Goal: Information Seeking & Learning: Learn about a topic

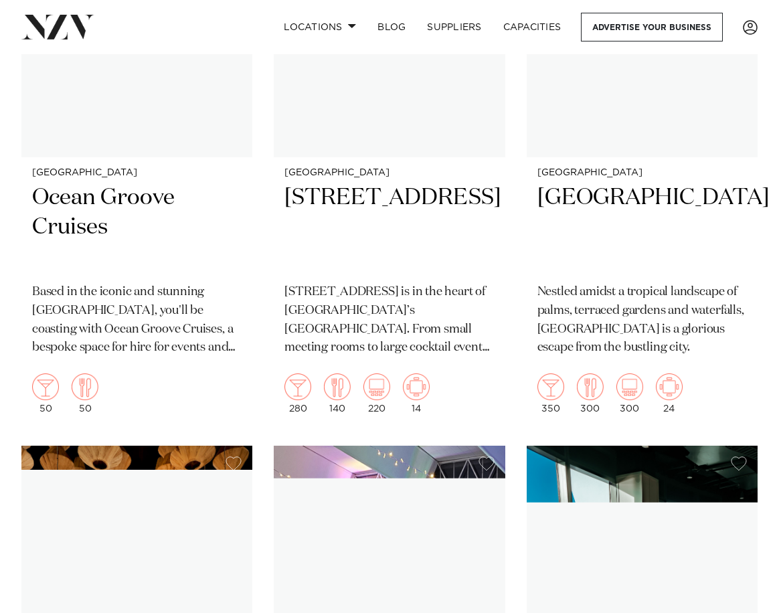
scroll to position [12446, 0]
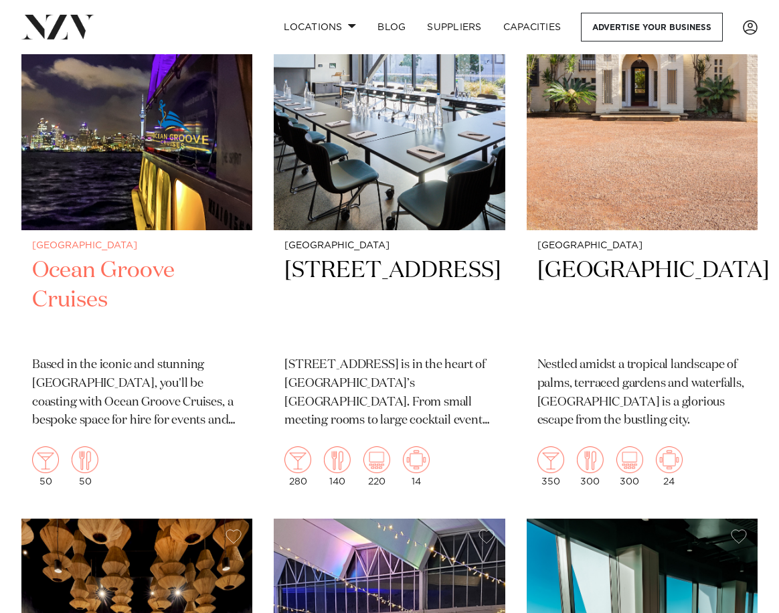
click at [58, 256] on h2 "Ocean Groove Cruises" at bounding box center [136, 300] width 209 height 89
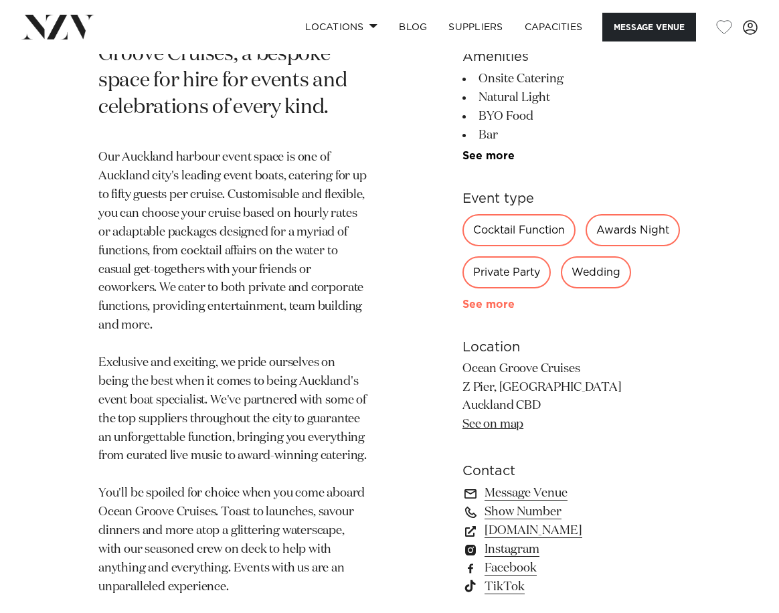
scroll to position [803, 0]
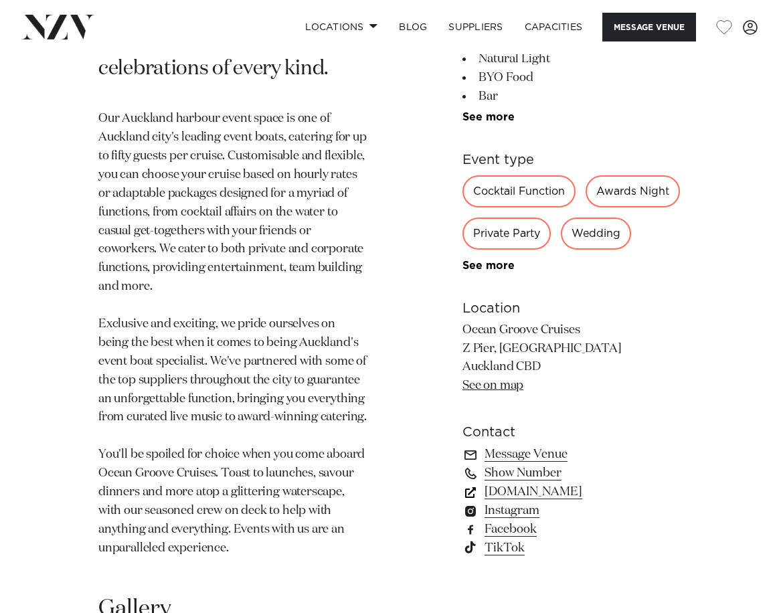
click at [535, 483] on link "www.oceangroovecruises.co.nz" at bounding box center [571, 492] width 218 height 19
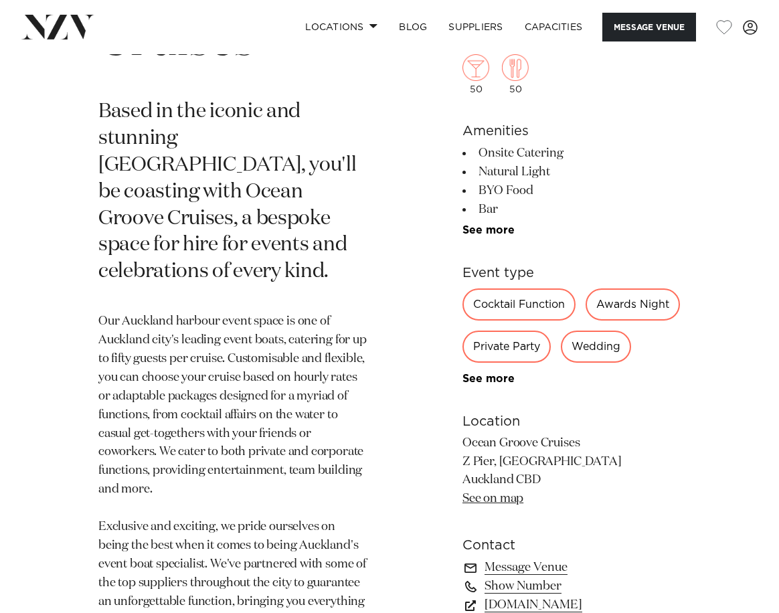
scroll to position [535, 0]
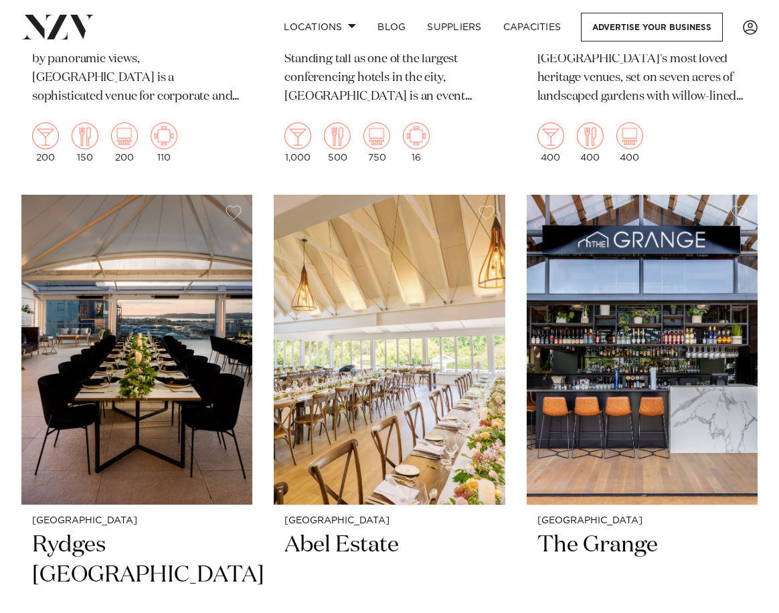
scroll to position [1539, 0]
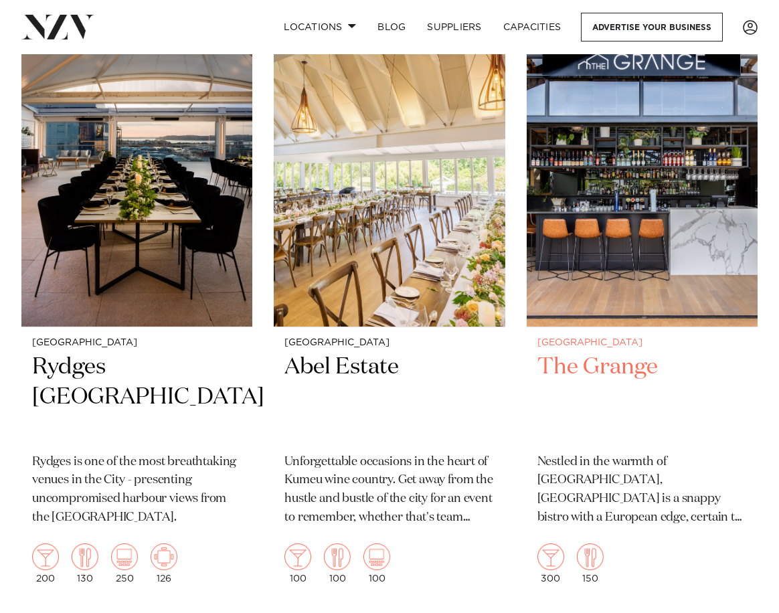
click at [600, 371] on h2 "The Grange" at bounding box center [641, 397] width 209 height 89
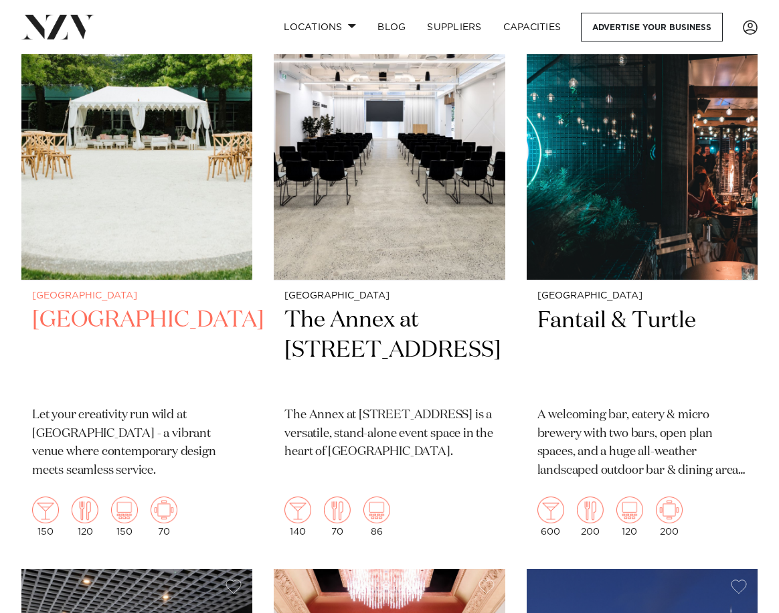
scroll to position [2208, 0]
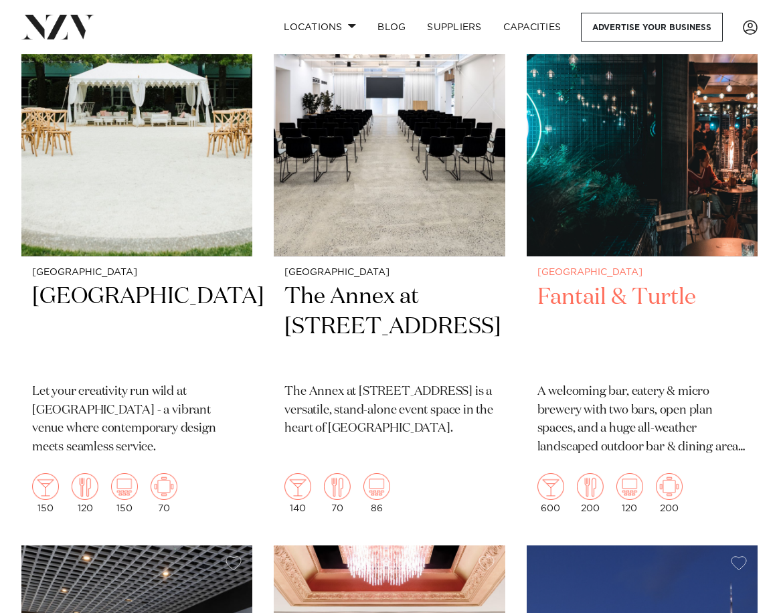
click at [580, 298] on h2 "Fantail & Turtle" at bounding box center [641, 327] width 209 height 89
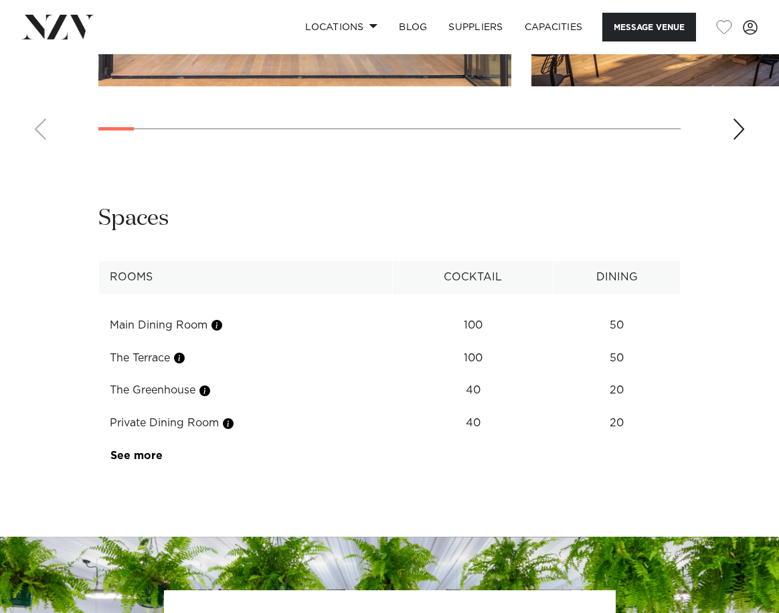
scroll to position [1807, 0]
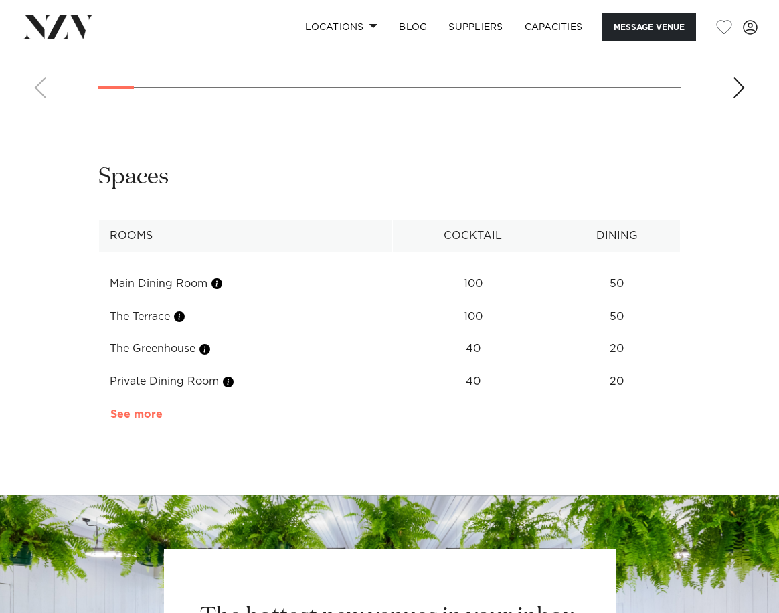
click at [130, 409] on link "See more" at bounding box center [162, 414] width 104 height 11
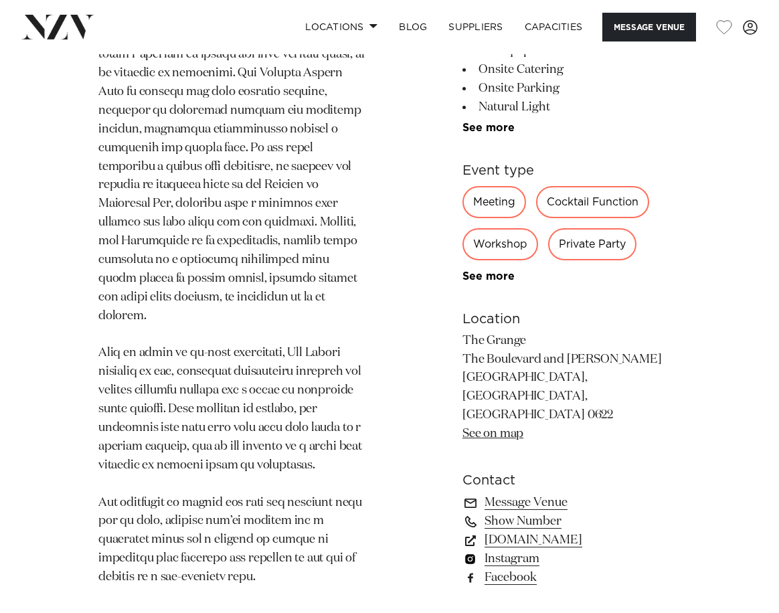
scroll to position [870, 0]
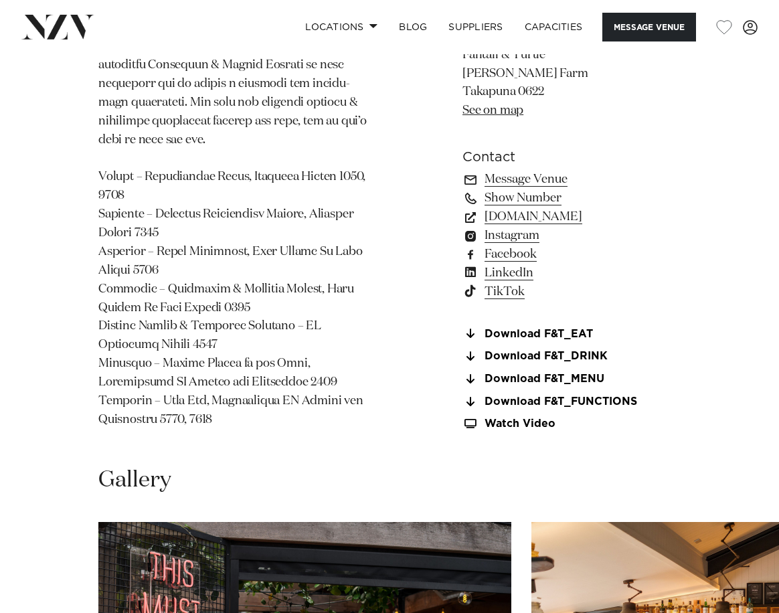
scroll to position [1271, 0]
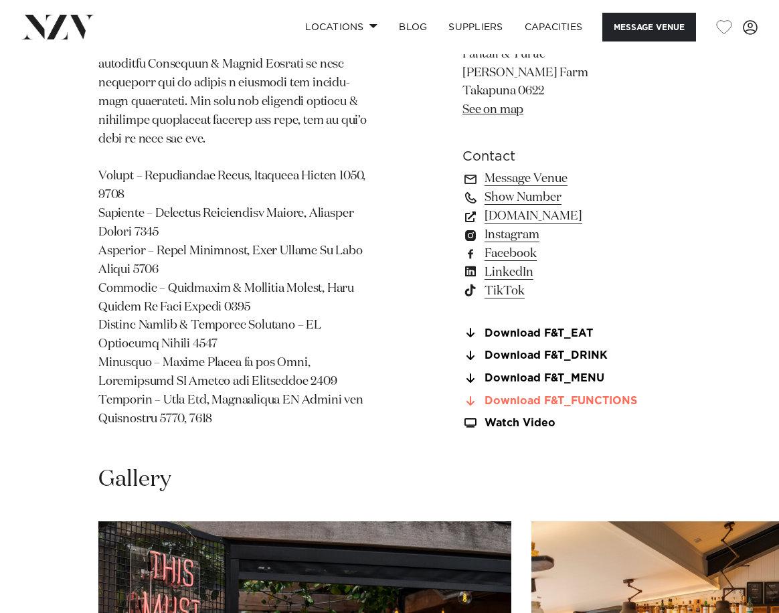
click at [557, 395] on link "Download F&T_FUNCTIONS" at bounding box center [571, 401] width 218 height 12
click at [559, 207] on link "www.fantailandturtle.co.nz" at bounding box center [571, 216] width 218 height 19
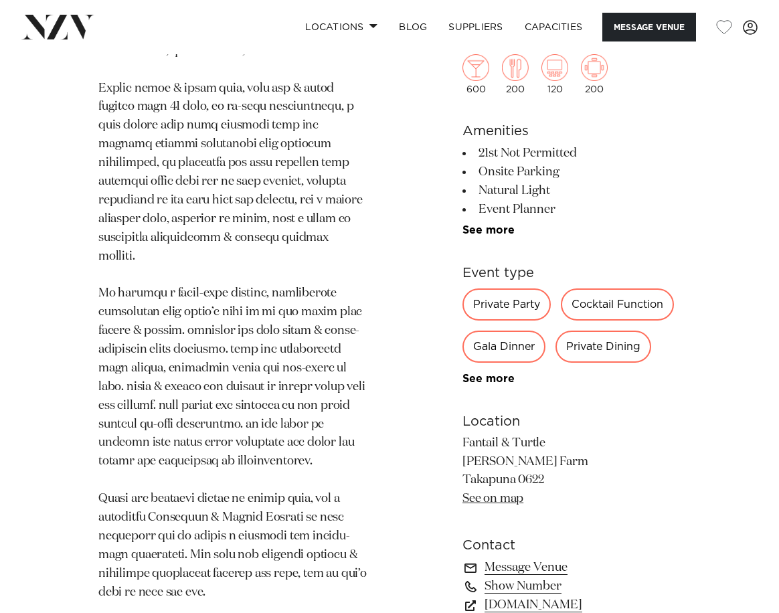
scroll to position [602, 0]
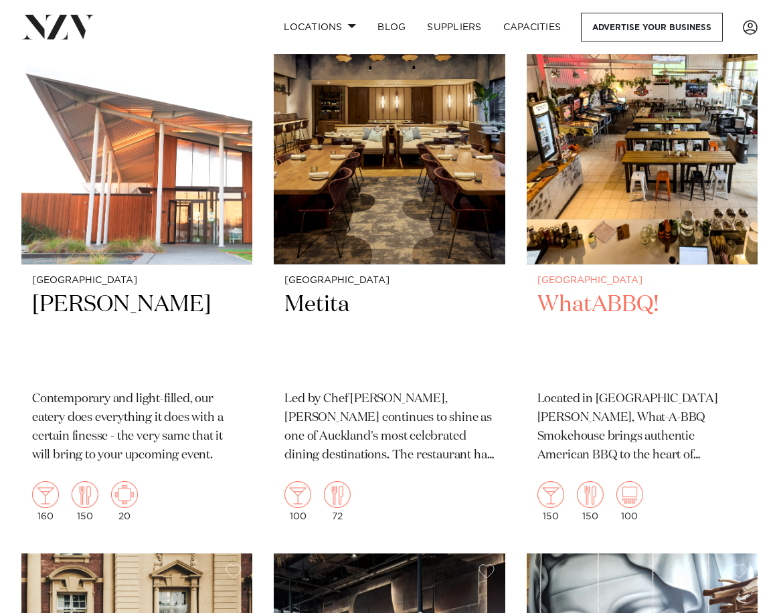
scroll to position [7026, 0]
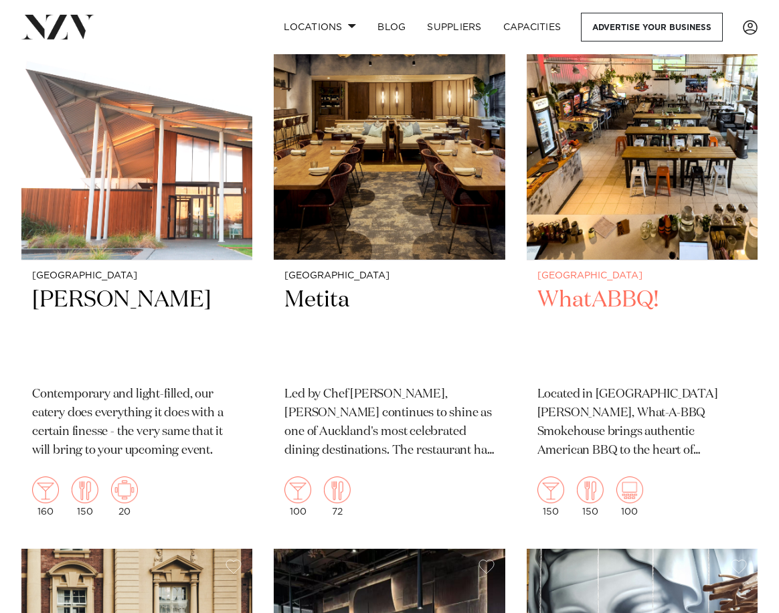
click at [598, 286] on h2 "WhatABBQ!" at bounding box center [641, 330] width 209 height 89
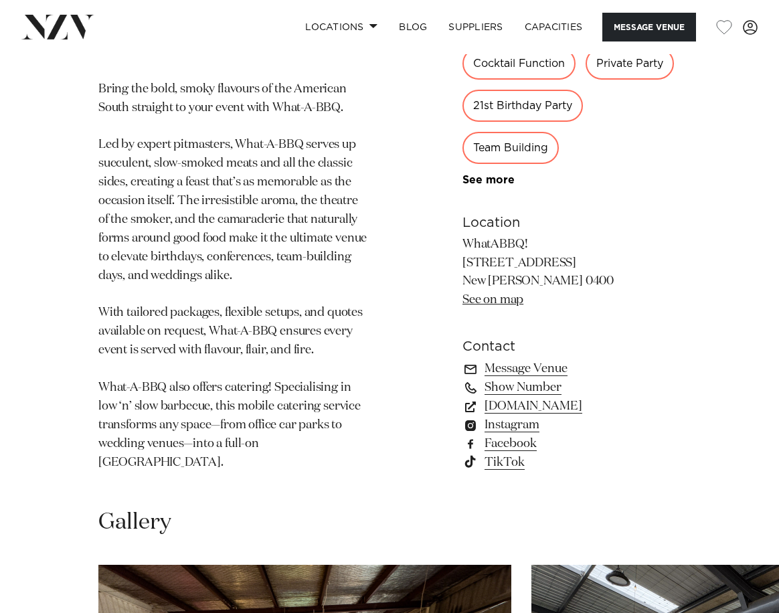
scroll to position [1071, 0]
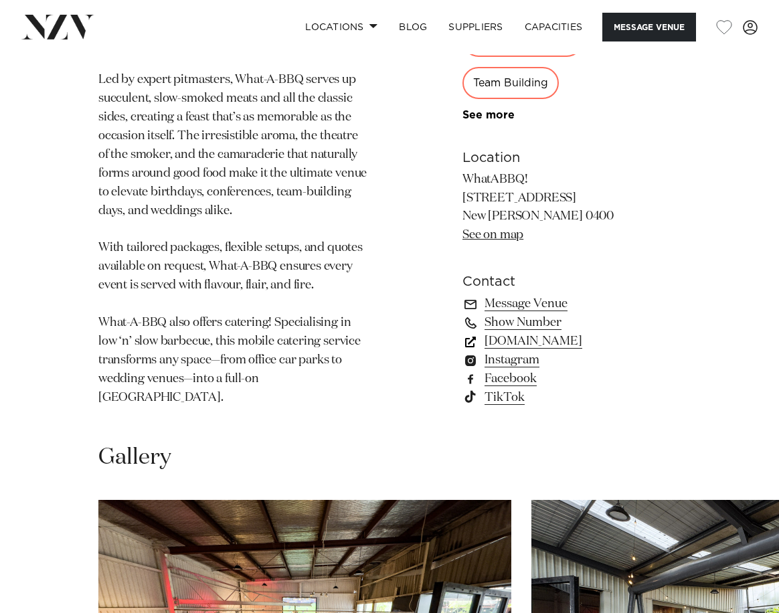
click at [513, 332] on link "[DOMAIN_NAME]" at bounding box center [571, 341] width 218 height 19
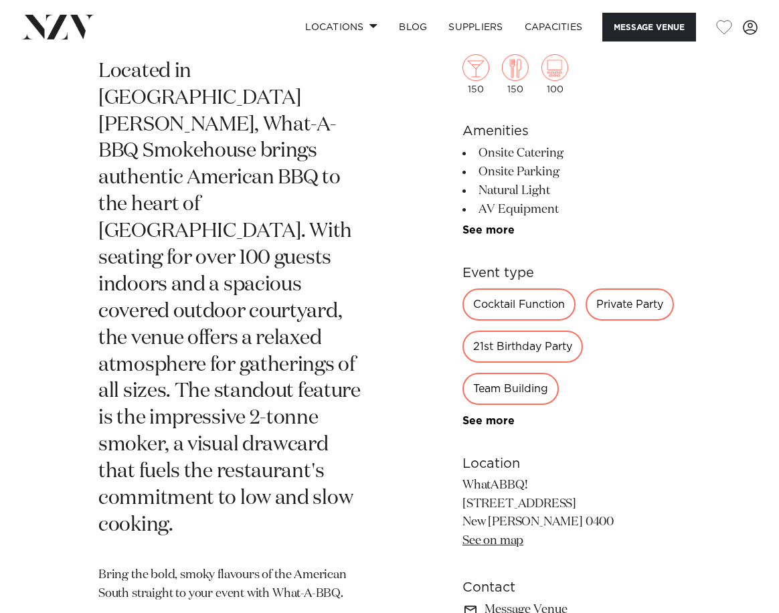
scroll to position [468, 0]
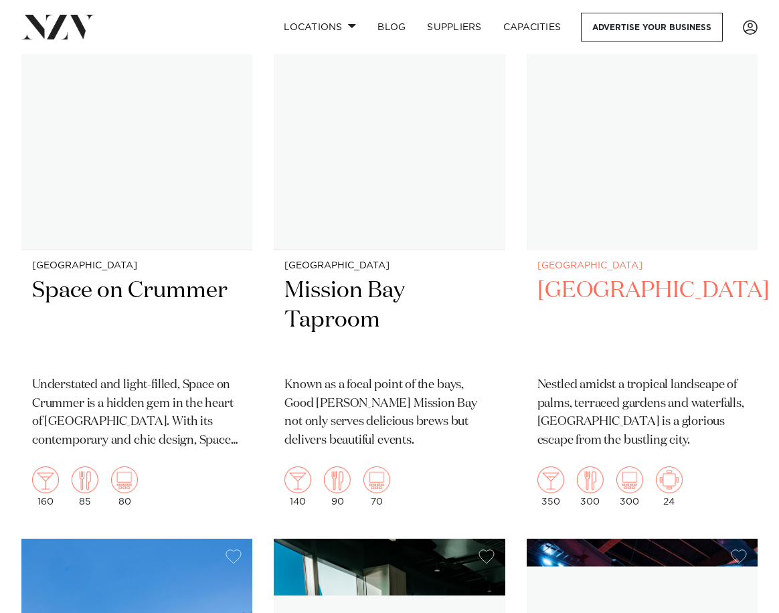
scroll to position [11241, 0]
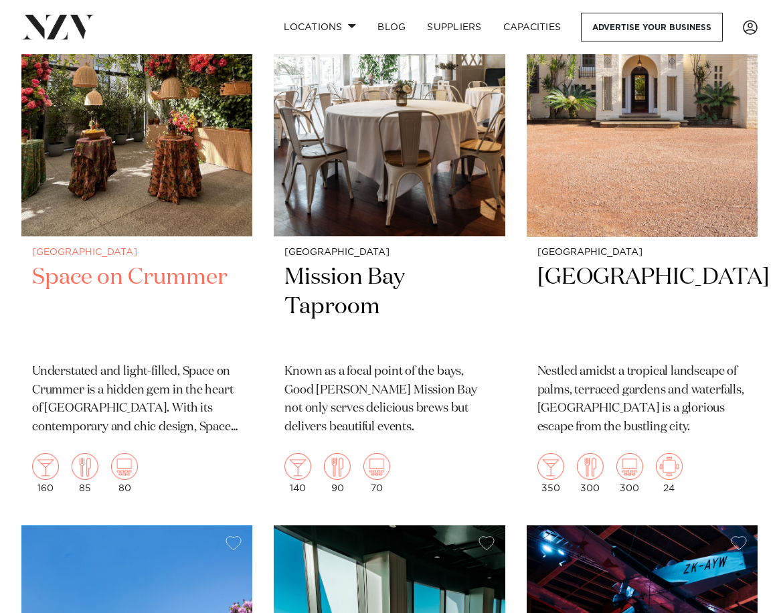
click at [122, 373] on p "Understated and light-filled, Space on Crummer is a hidden gem in the heart of …" at bounding box center [136, 400] width 209 height 75
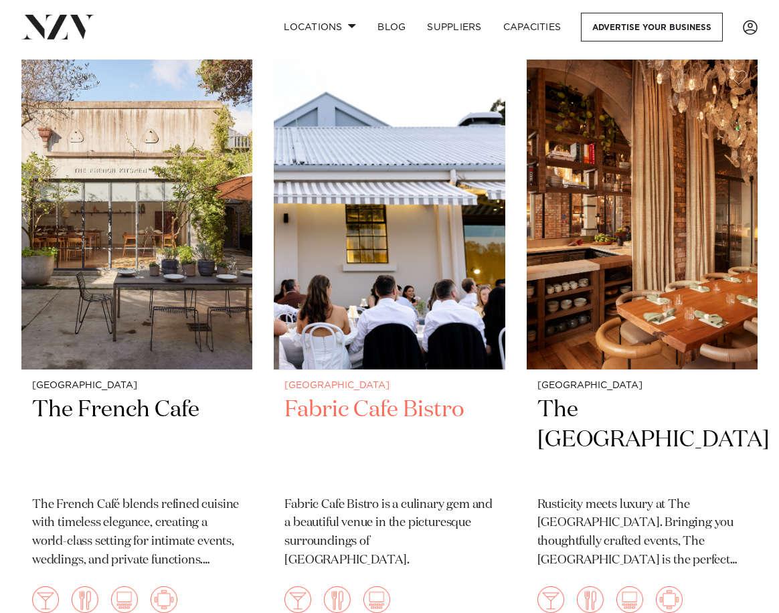
scroll to position [10037, 0]
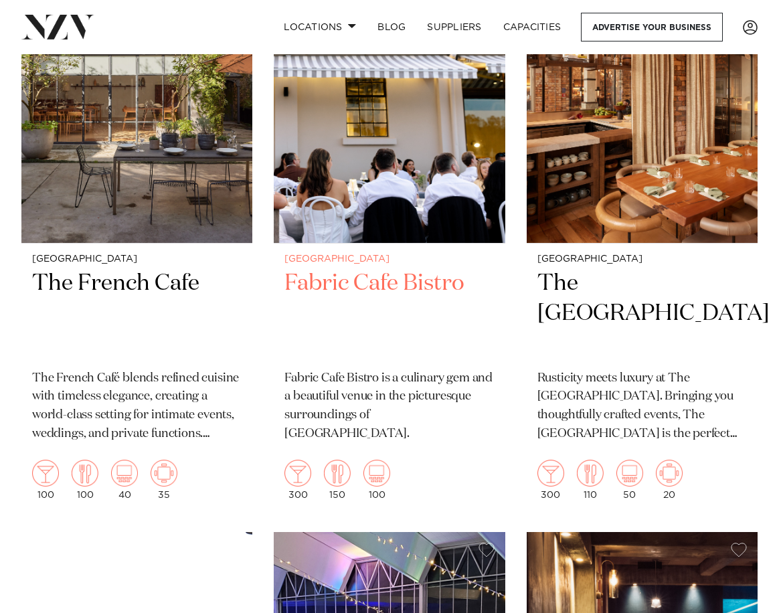
click at [353, 269] on h2 "Fabric Cafe Bistro" at bounding box center [388, 313] width 209 height 89
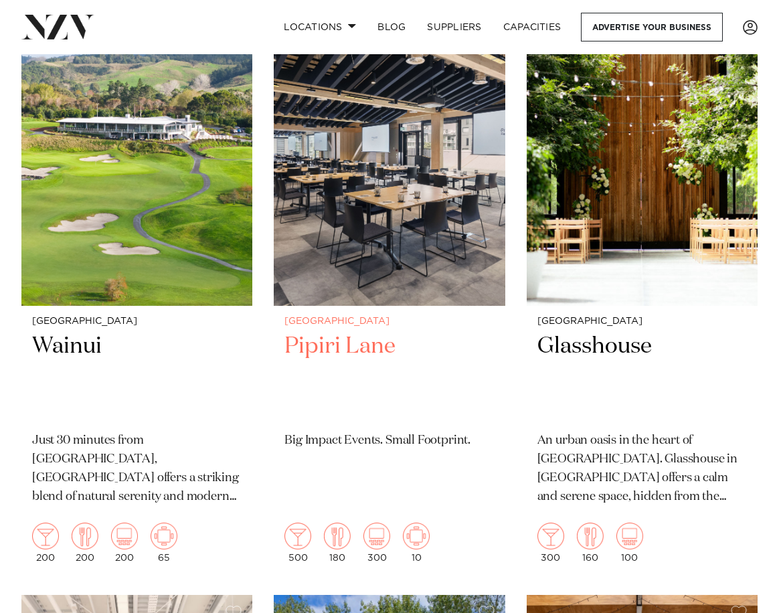
scroll to position [4550, 0]
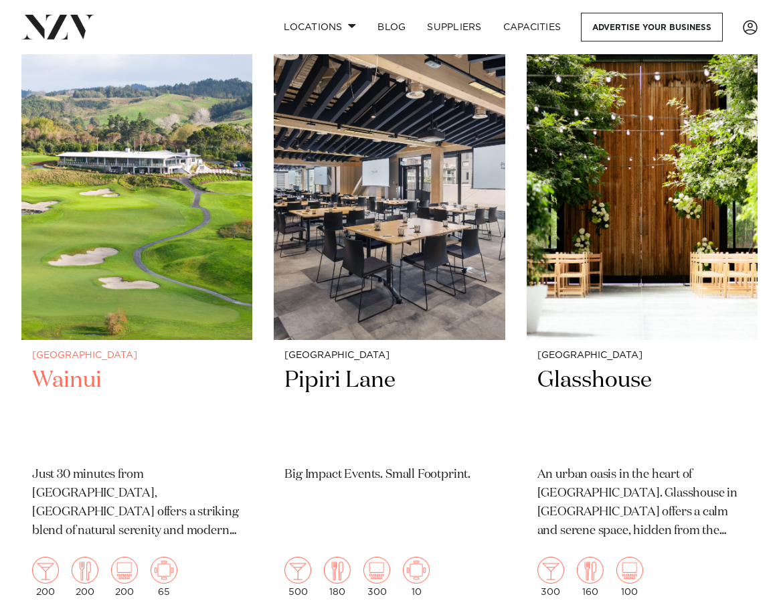
click at [95, 468] on p "Just 30 minutes from [GEOGRAPHIC_DATA], [GEOGRAPHIC_DATA] offers a striking ble…" at bounding box center [136, 503] width 209 height 75
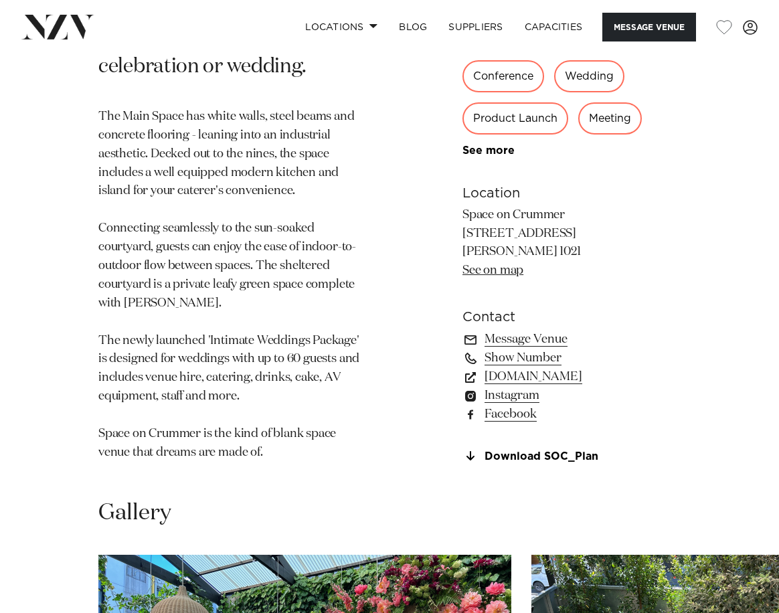
scroll to position [803, 0]
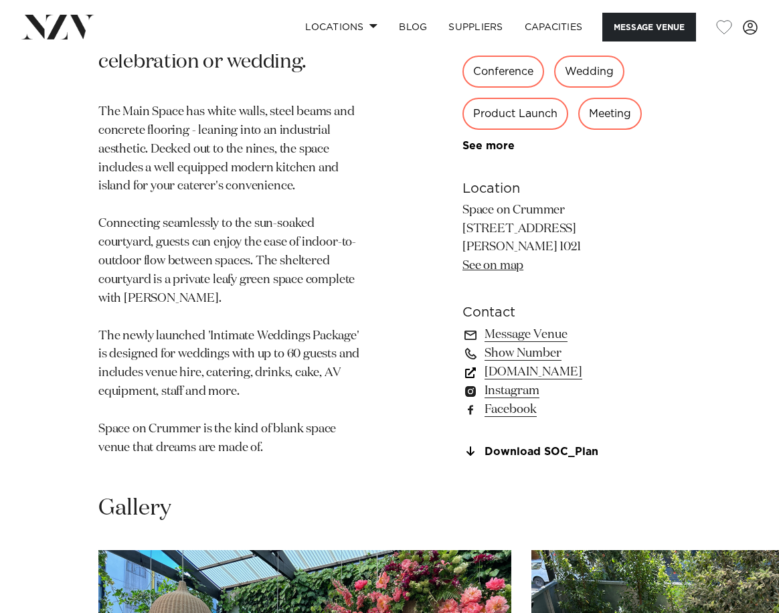
click at [515, 373] on link "spaceoncrummer.co.nz" at bounding box center [571, 372] width 218 height 19
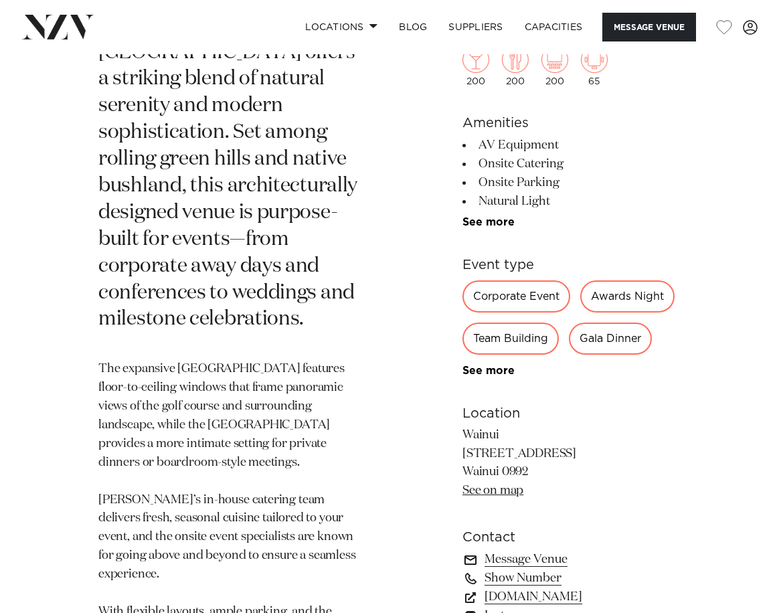
scroll to position [669, 0]
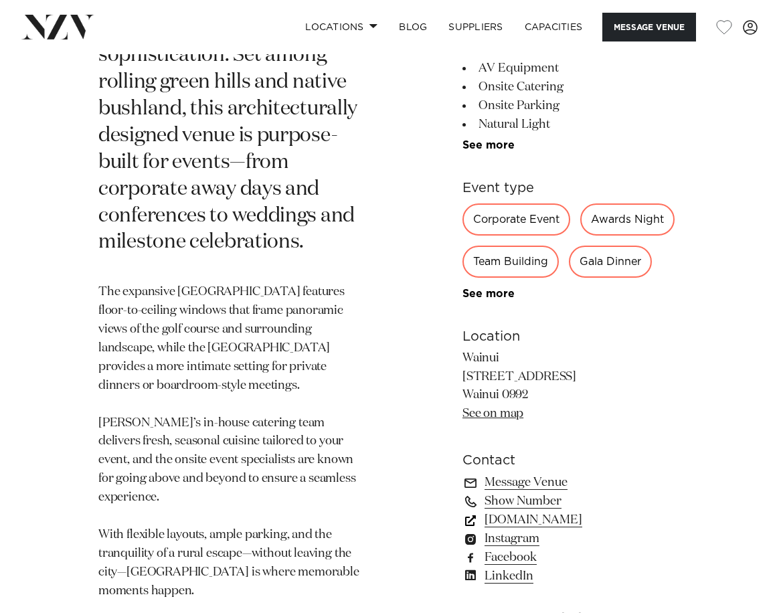
click at [519, 511] on link "[DOMAIN_NAME]" at bounding box center [571, 520] width 218 height 19
